Goal: Task Accomplishment & Management: Use online tool/utility

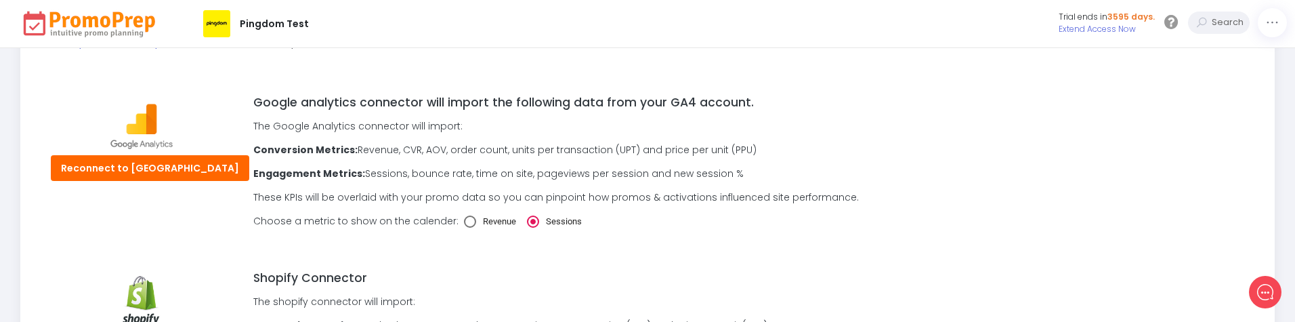
click at [119, 19] on img at bounding box center [89, 24] width 139 height 30
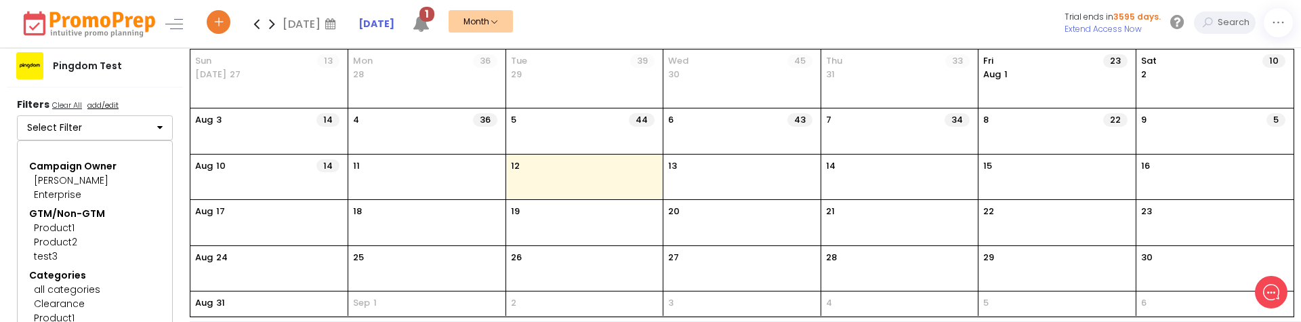
click at [595, 30] on div "[DATE] [DATE] Su Mo Tu We Th Fr Sa 27 28 29 30 31 1 2 3 4 5 6 7 8 9 10 11 12 13…" at bounding box center [752, 23] width 1098 height 47
click at [222, 22] on icon at bounding box center [219, 24] width 12 height 5
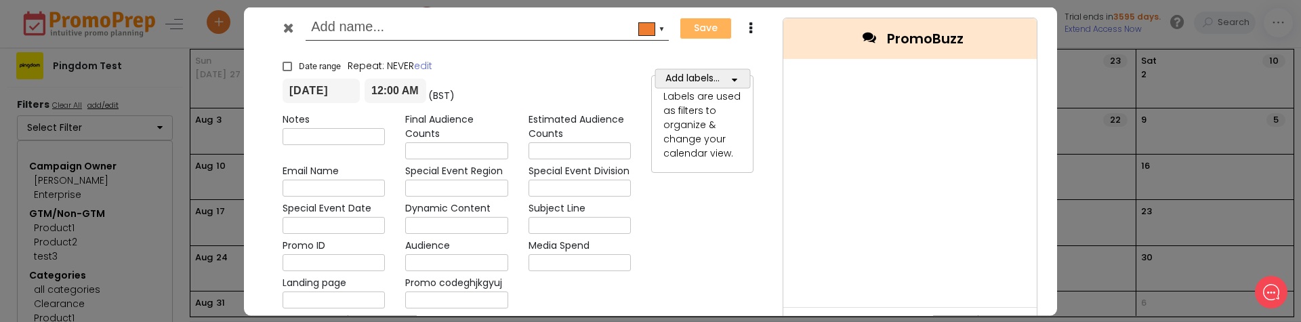
click at [278, 33] on div at bounding box center [289, 30] width 33 height 20
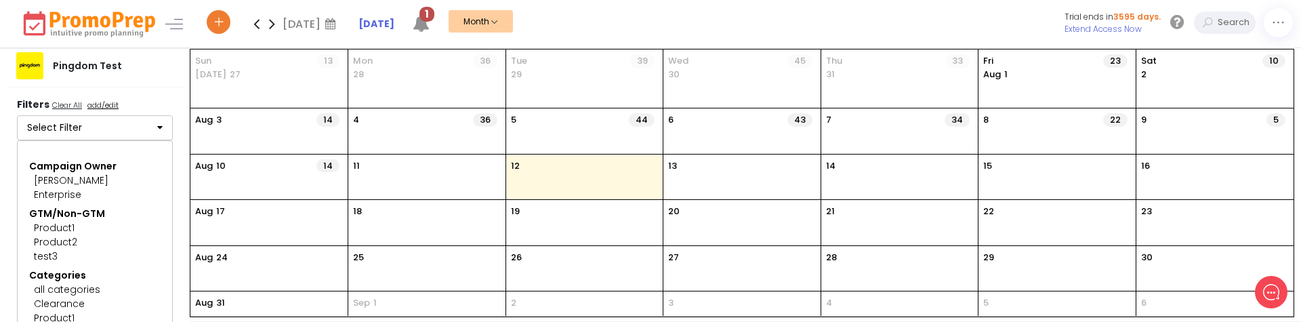
click at [100, 101] on u "add/edit" at bounding box center [102, 105] width 31 height 11
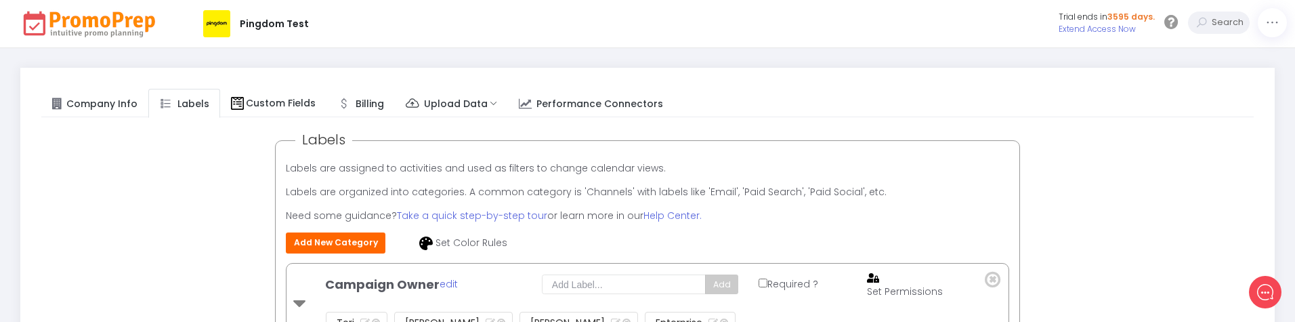
click at [550, 106] on span "Performance Connectors" at bounding box center [600, 103] width 127 height 14
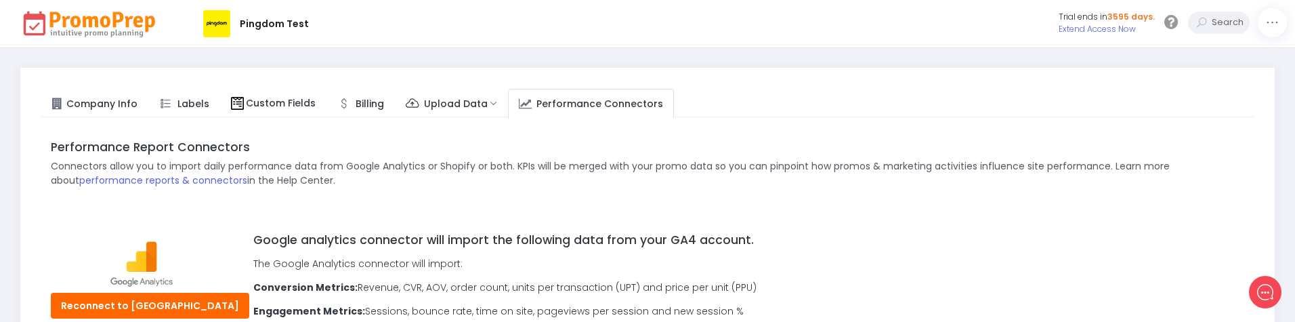
scroll to position [133, 0]
